Goal: Transaction & Acquisition: Obtain resource

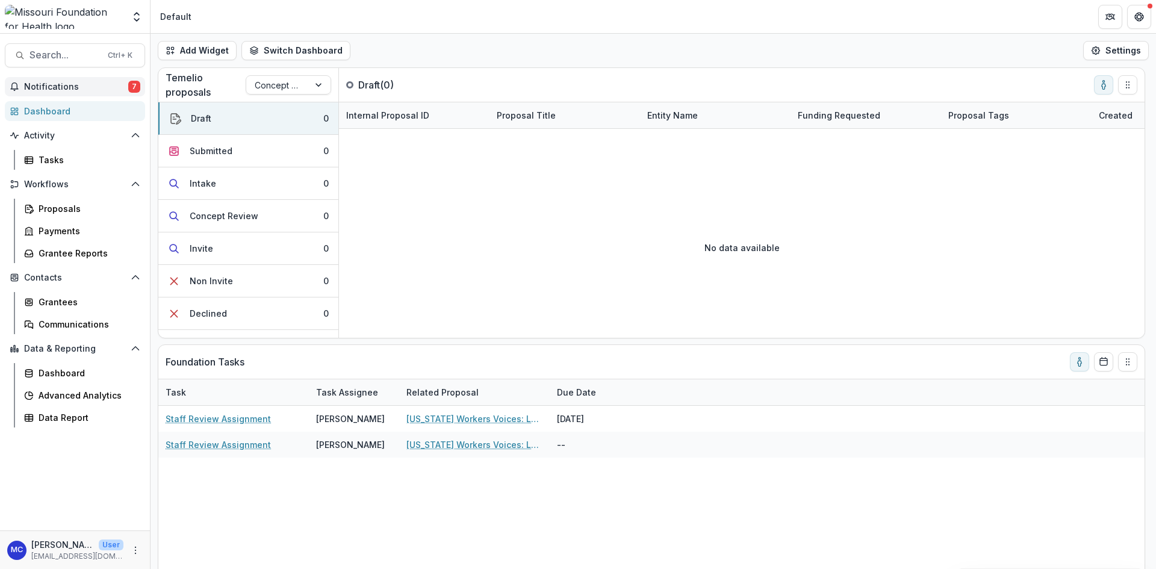
click at [112, 91] on span "Notifications" at bounding box center [76, 87] width 104 height 10
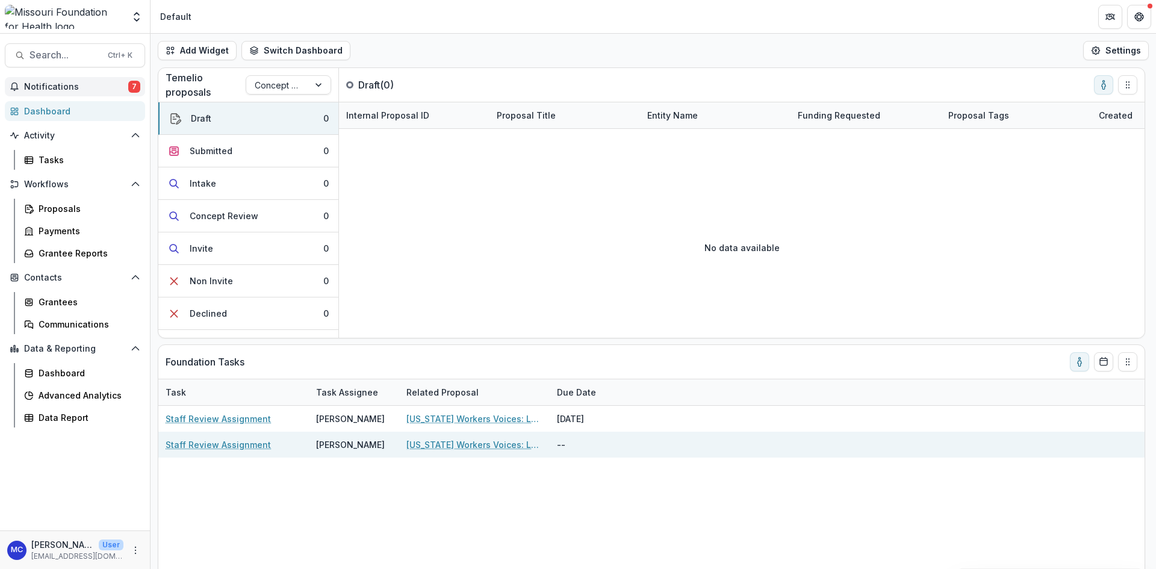
click at [432, 445] on link "[US_STATE] Workers Voices: Low-Wage Worker Communications Program" at bounding box center [474, 444] width 136 height 13
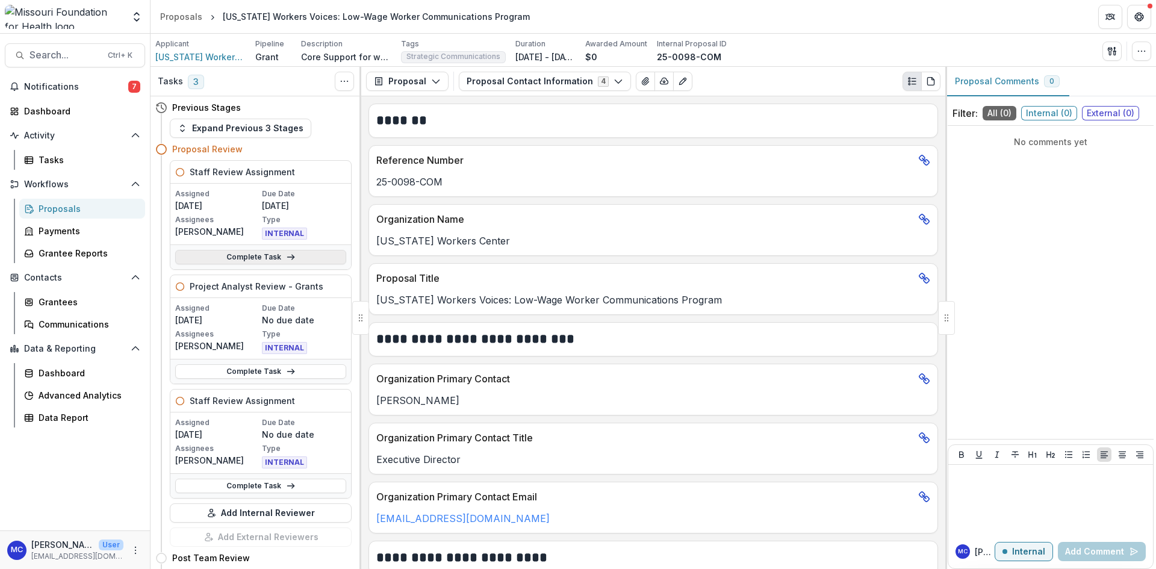
click at [242, 252] on link "Complete Task" at bounding box center [260, 257] width 171 height 14
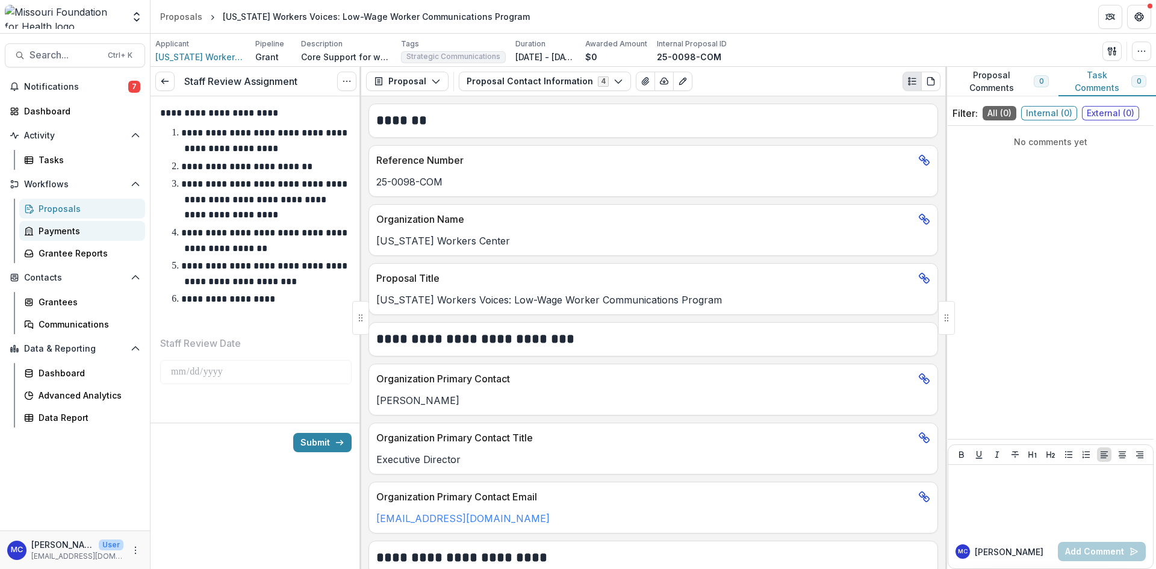
click at [60, 236] on div "Payments" at bounding box center [87, 231] width 97 height 13
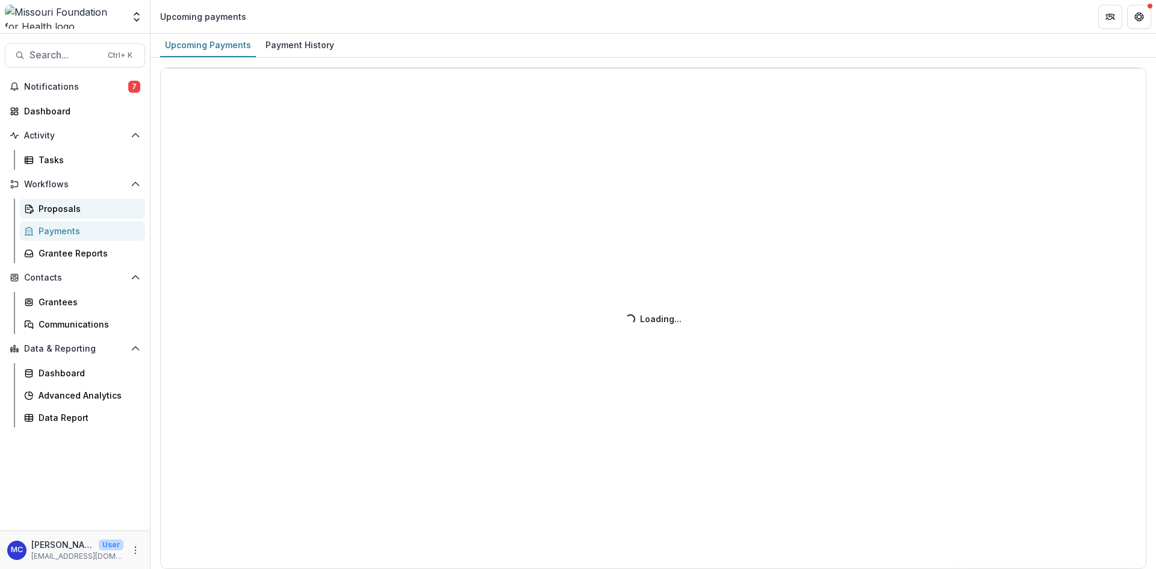
click at [75, 199] on link "Proposals" at bounding box center [82, 209] width 126 height 20
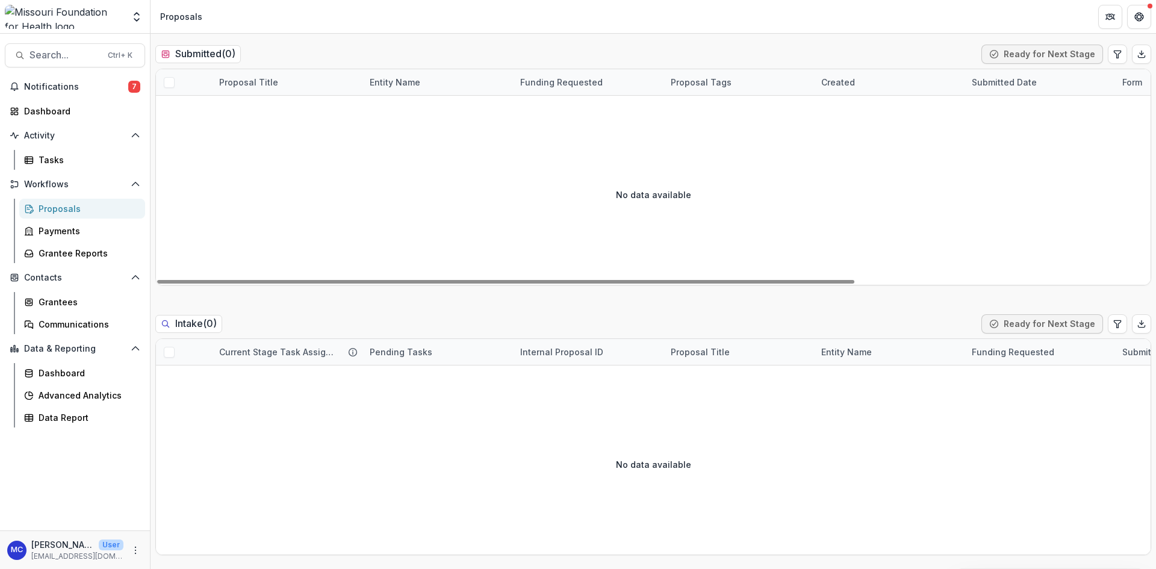
scroll to position [301, 0]
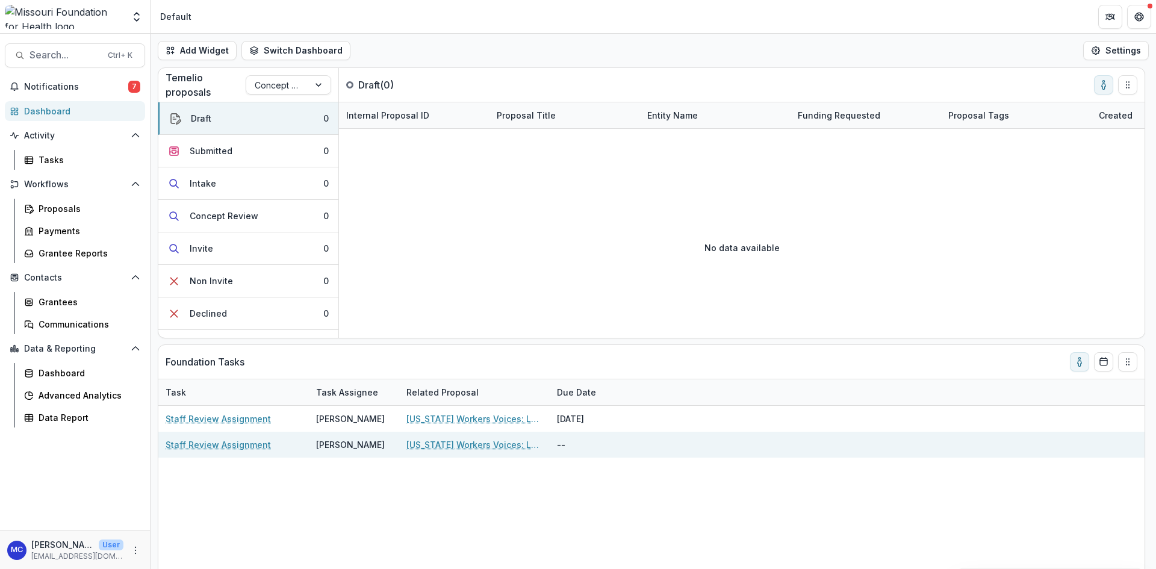
click at [435, 438] on link "[US_STATE] Workers Voices: Low-Wage Worker Communications Program" at bounding box center [474, 444] width 136 height 13
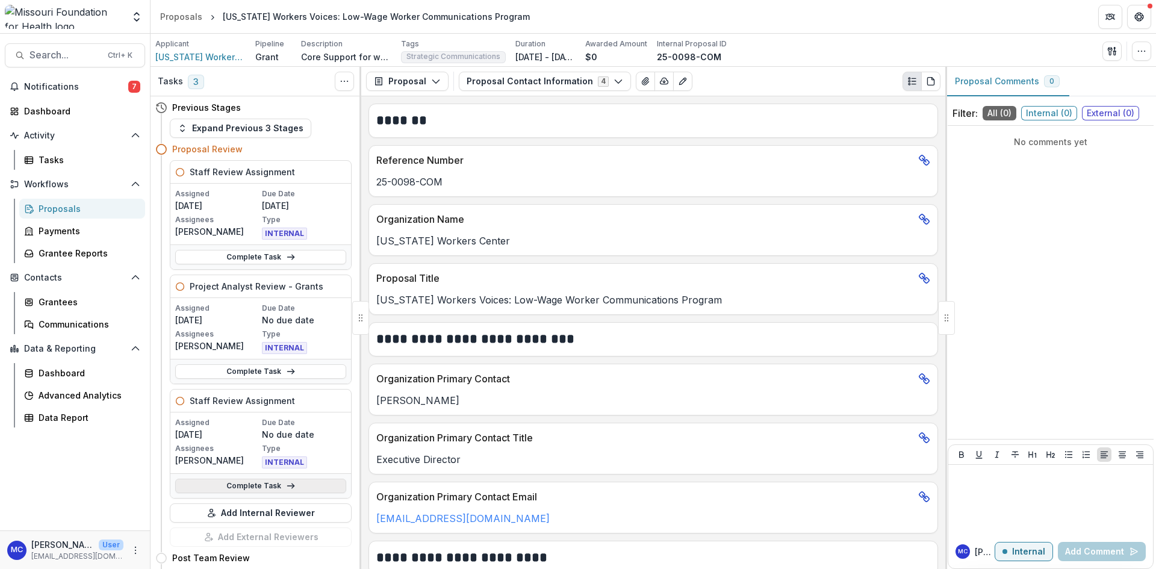
click at [281, 489] on link "Complete Task" at bounding box center [260, 486] width 171 height 14
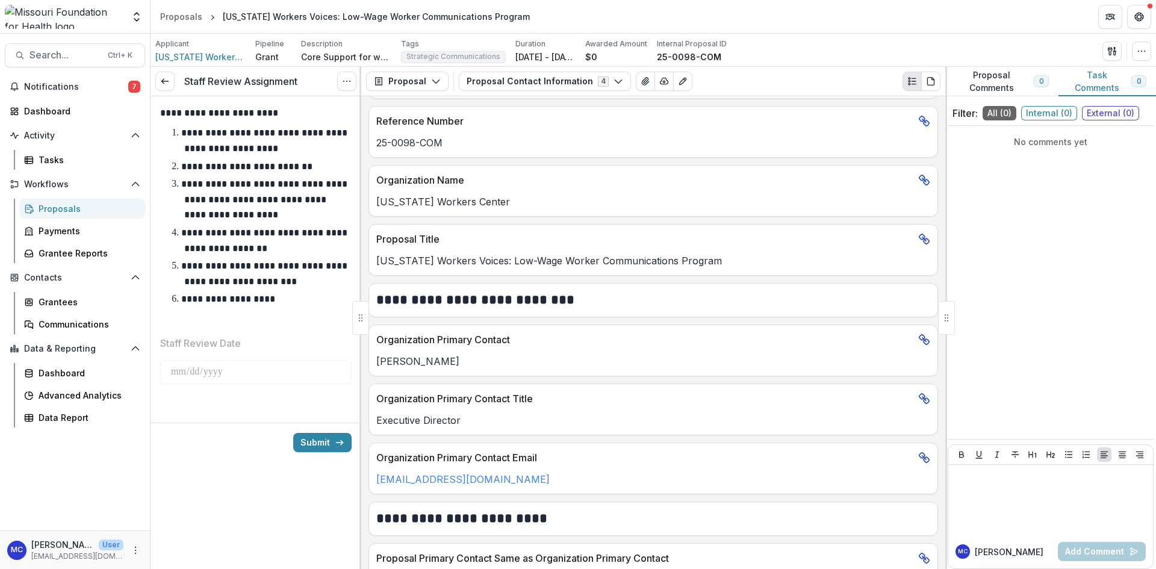
scroll to position [60, 0]
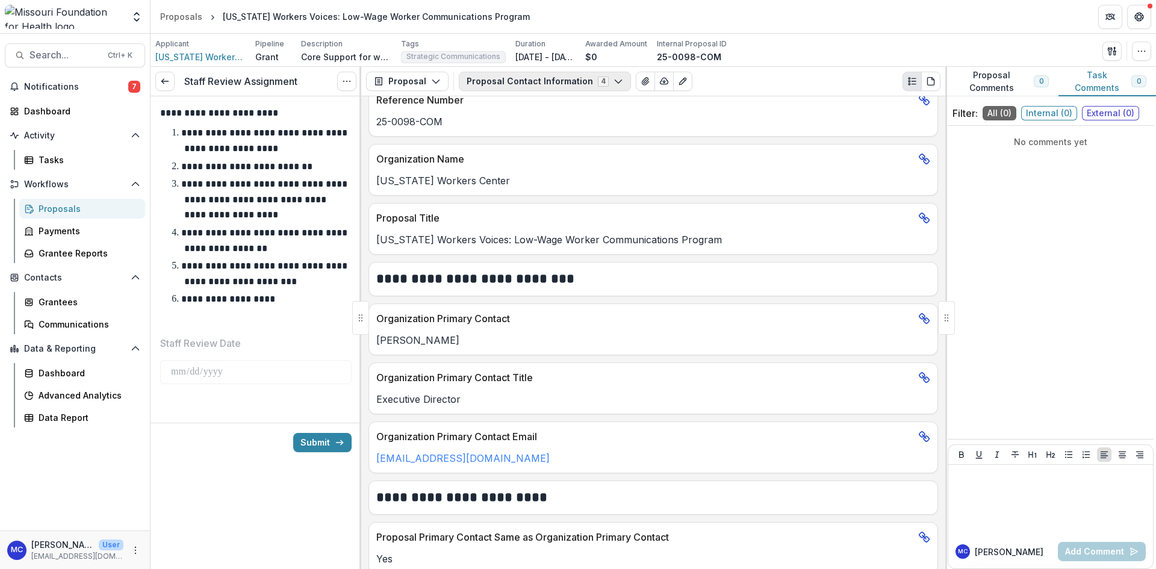
click at [562, 73] on button "Proposal Contact Information 4" at bounding box center [545, 81] width 172 height 19
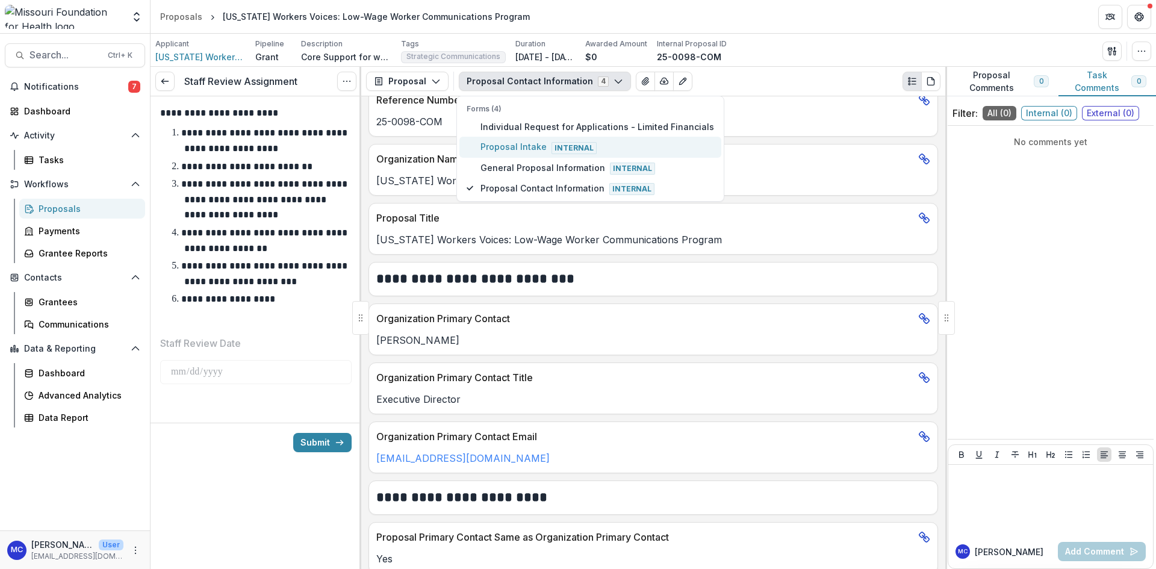
click at [542, 148] on span "Proposal Intake Internal" at bounding box center [597, 146] width 234 height 13
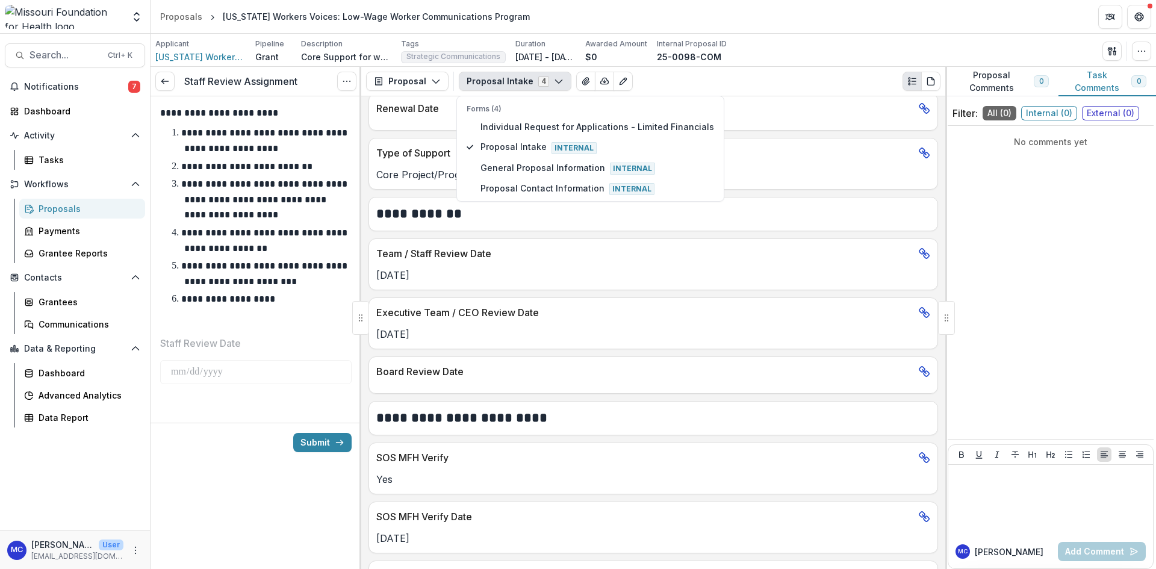
scroll to position [1445, 0]
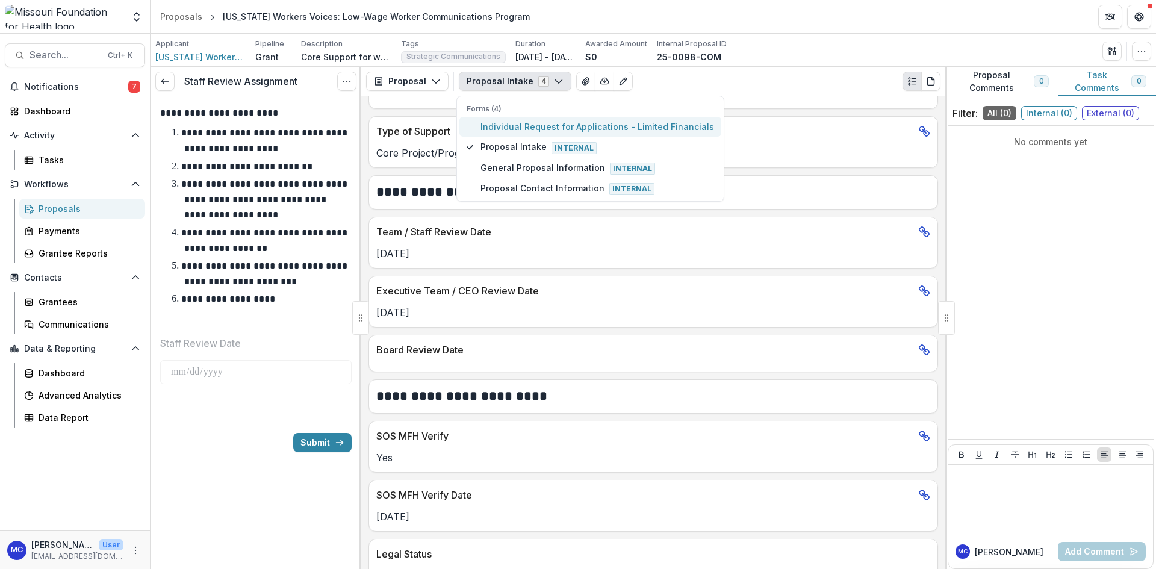
click at [561, 124] on span "Individual Request for Applications - Limited Financials" at bounding box center [597, 126] width 234 height 13
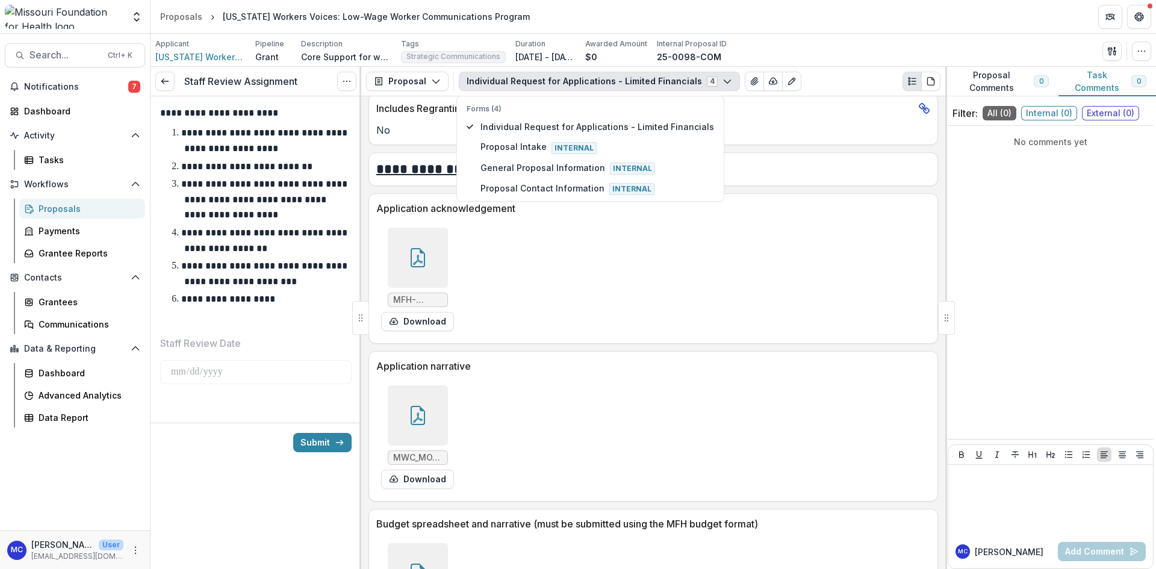
scroll to position [3342, 0]
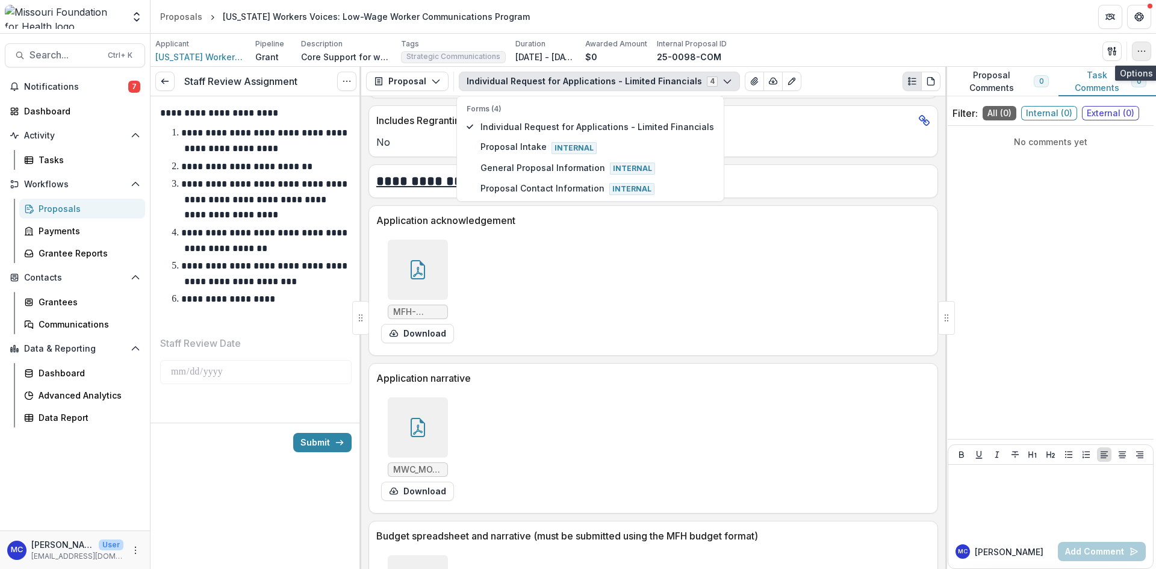
click at [1138, 49] on icon "button" at bounding box center [1142, 51] width 10 height 10
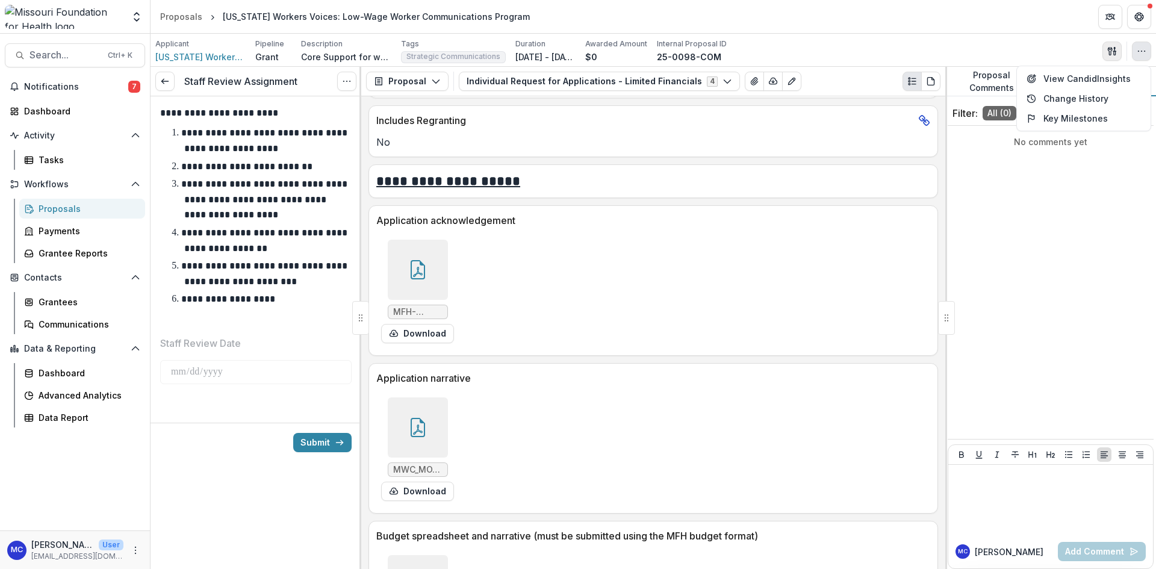
click at [1107, 52] on button "button" at bounding box center [1111, 51] width 19 height 19
click at [1084, 94] on button "Proposal Files" at bounding box center [1054, 99] width 129 height 20
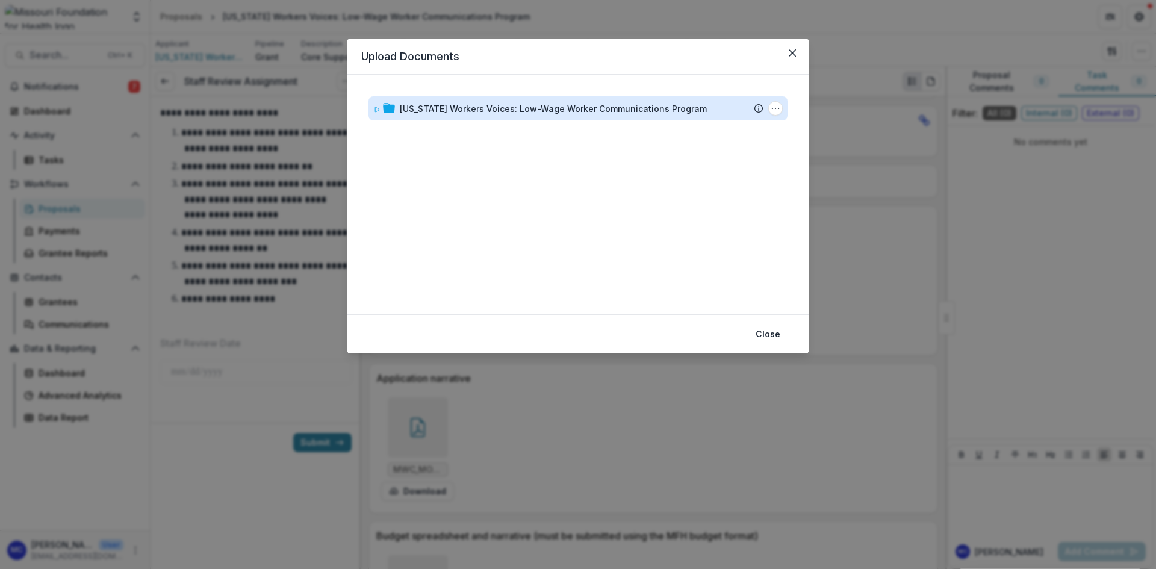
click at [656, 107] on div "[US_STATE] Workers Voices: Low-Wage Worker Communications Program" at bounding box center [553, 108] width 307 height 13
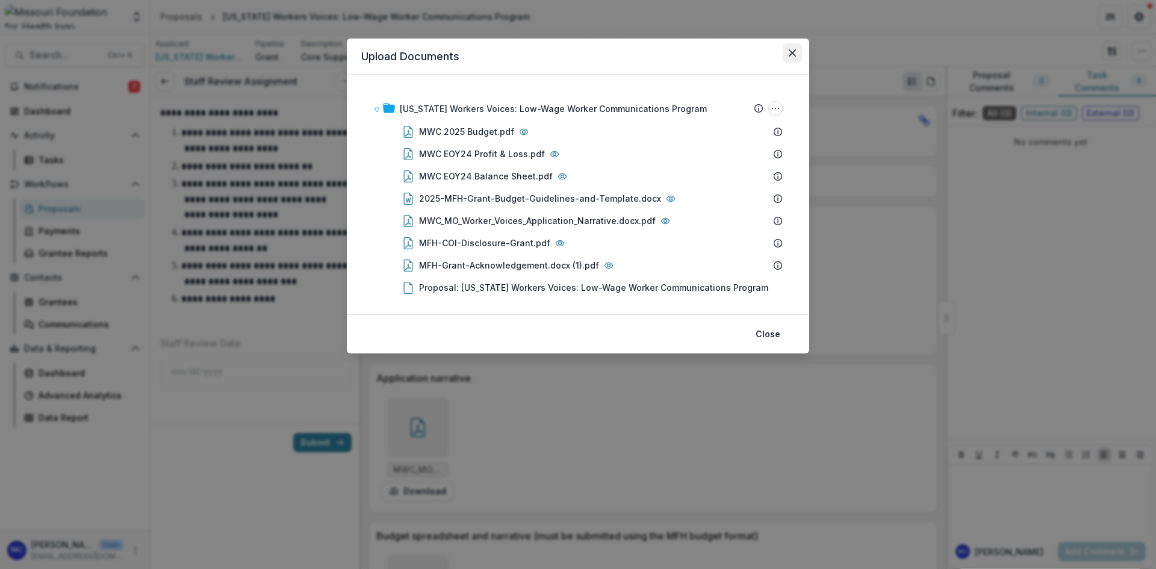
click at [798, 48] on button "Close" at bounding box center [792, 52] width 19 height 19
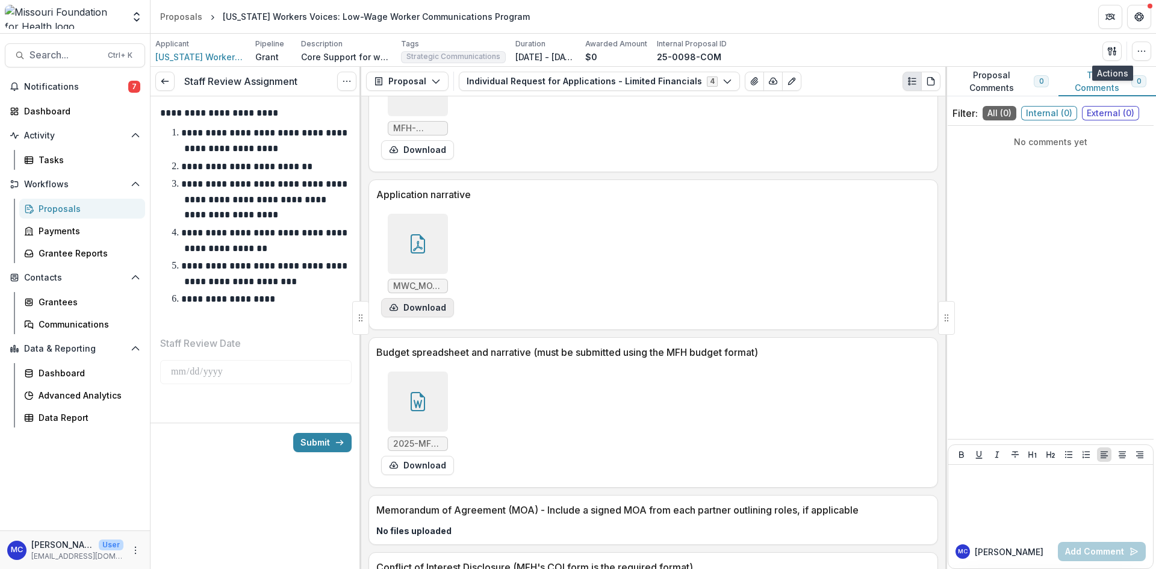
scroll to position [3583, 0]
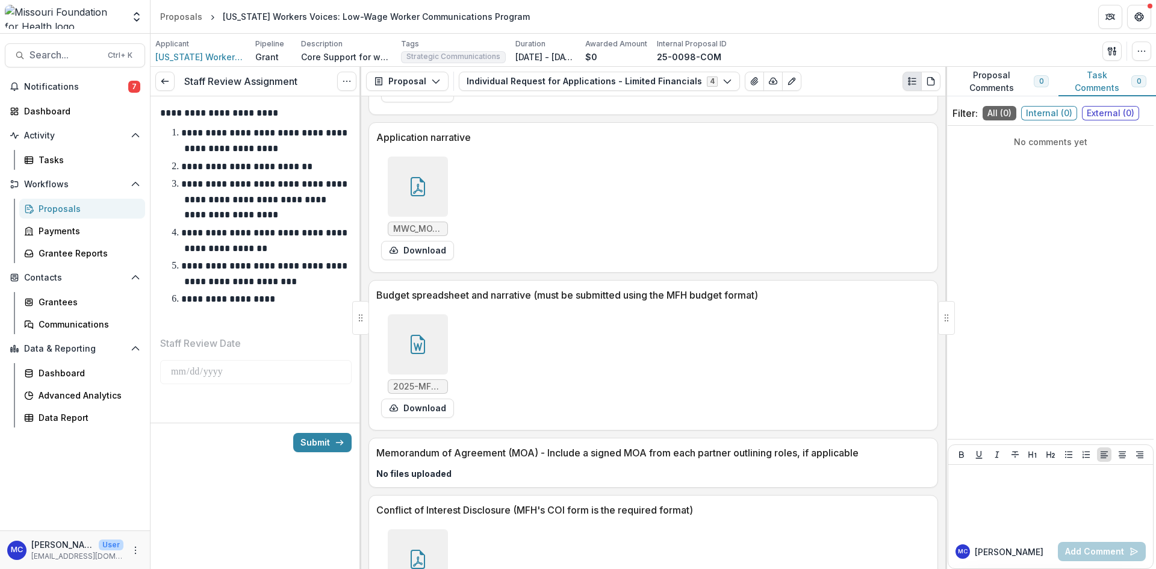
click at [430, 196] on div at bounding box center [418, 187] width 60 height 60
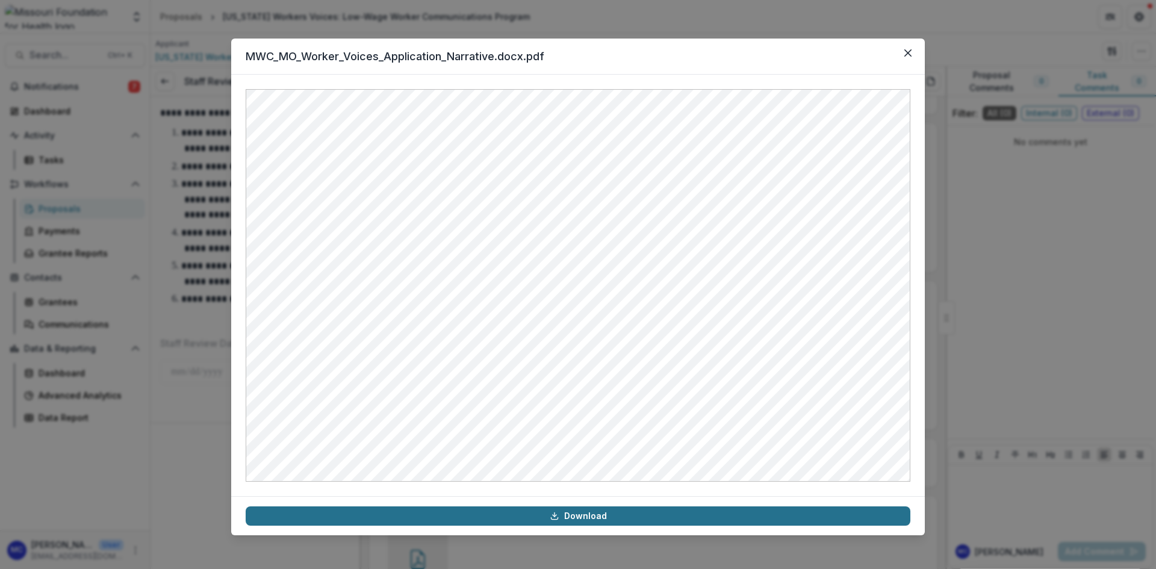
click at [655, 512] on link "Download" at bounding box center [578, 515] width 665 height 19
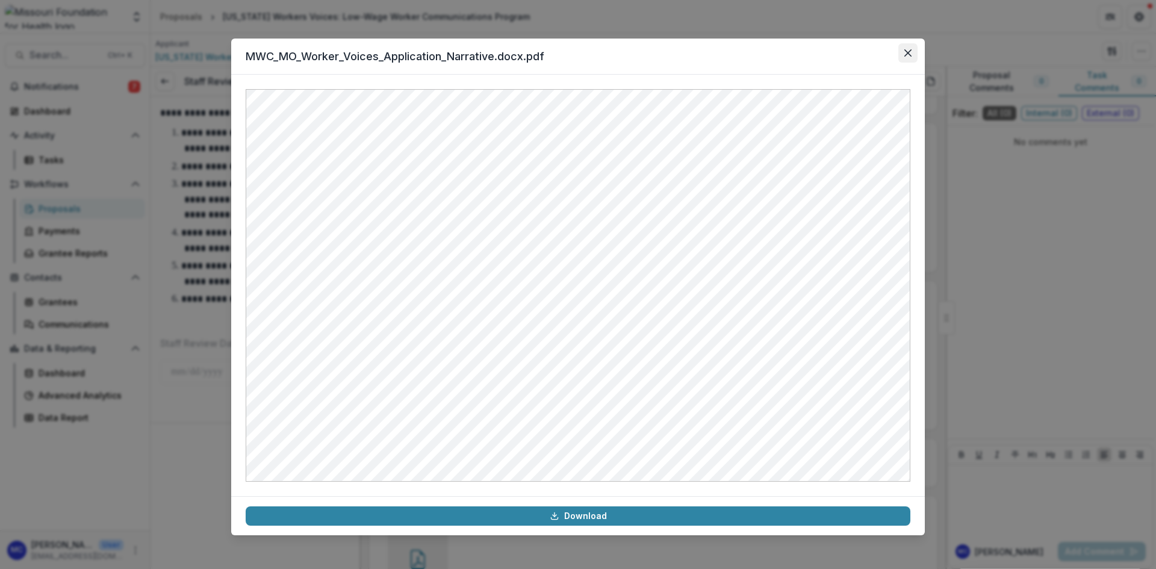
click at [900, 58] on button "Close" at bounding box center [907, 52] width 19 height 19
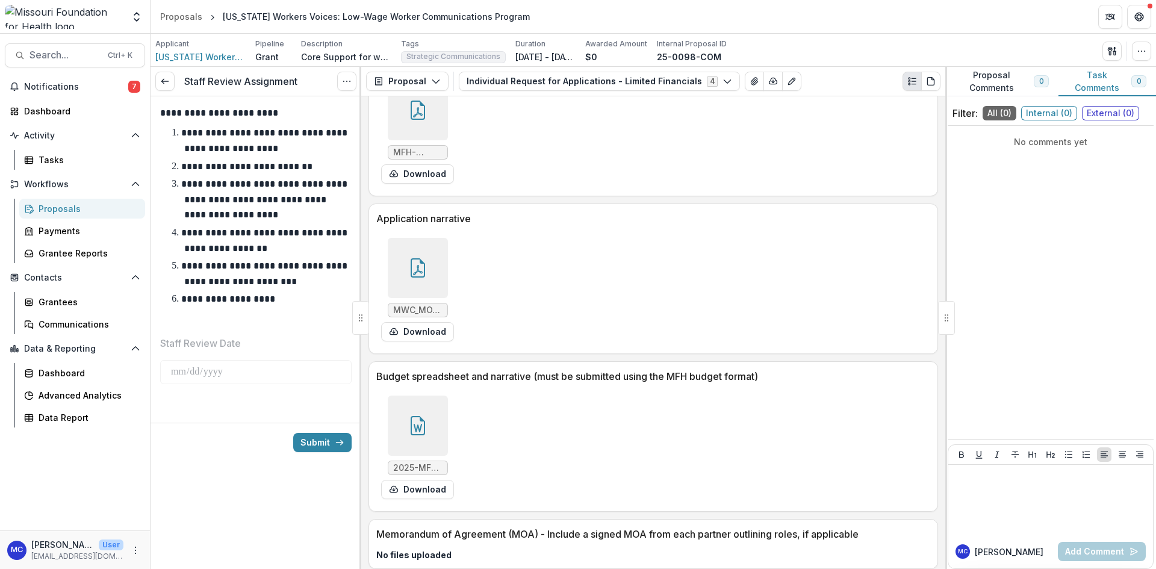
scroll to position [3523, 0]
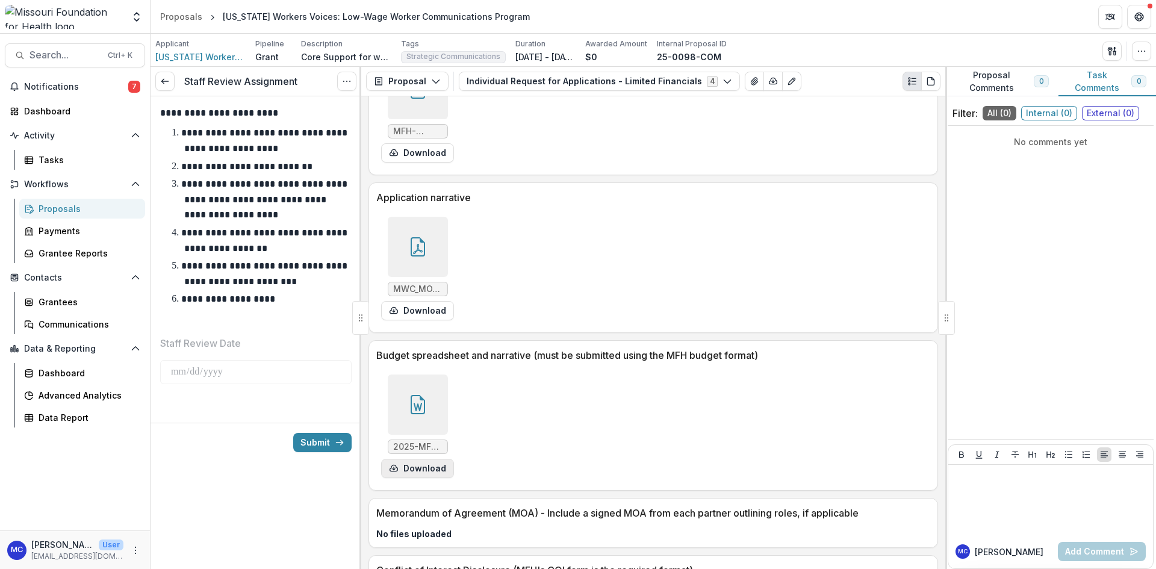
click at [435, 474] on button "Download" at bounding box center [417, 468] width 73 height 19
